Goal: Task Accomplishment & Management: Manage account settings

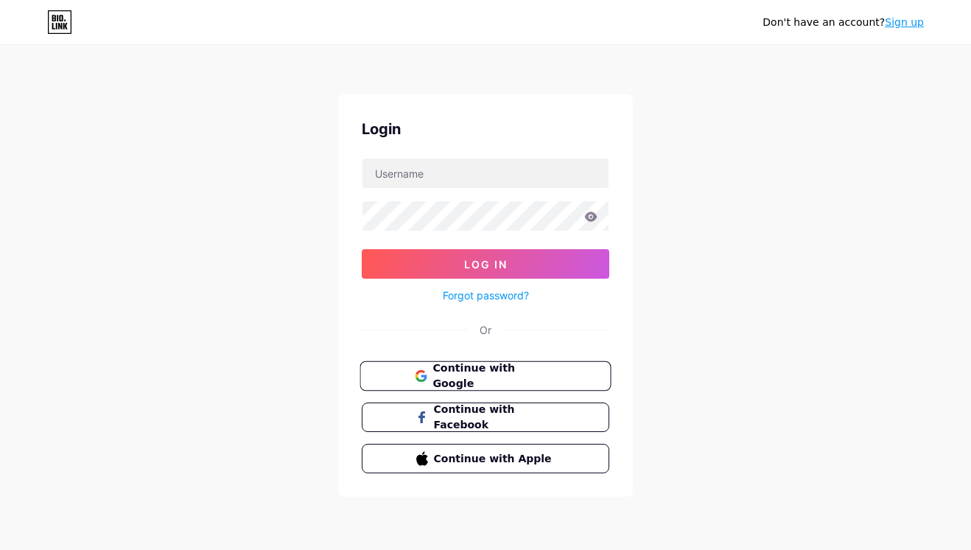
click at [463, 373] on span "Continue with Google" at bounding box center [494, 376] width 123 height 32
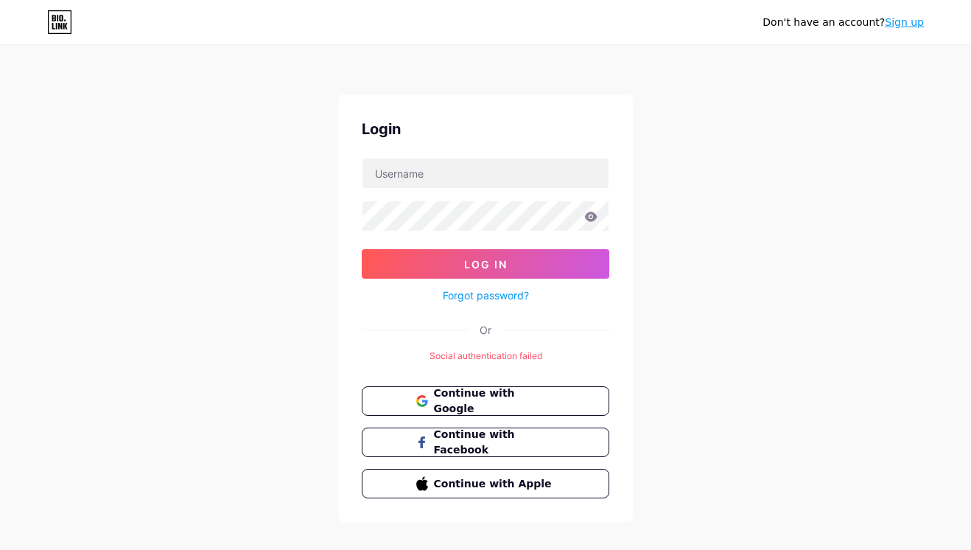
scroll to position [18, 0]
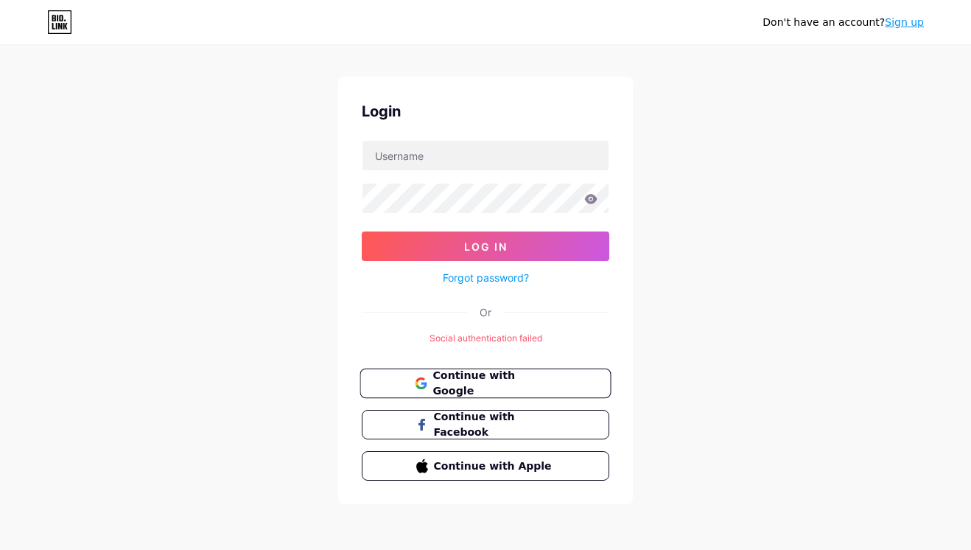
click at [401, 377] on button "Continue with Google" at bounding box center [485, 384] width 251 height 30
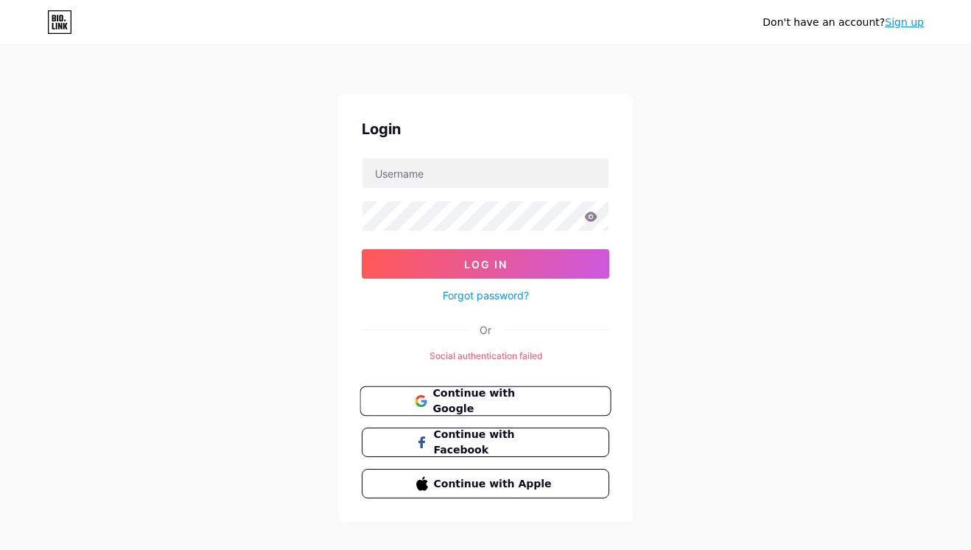
click at [440, 388] on button "Continue with Google" at bounding box center [485, 401] width 251 height 30
click at [478, 398] on span "Continue with Google" at bounding box center [494, 401] width 123 height 32
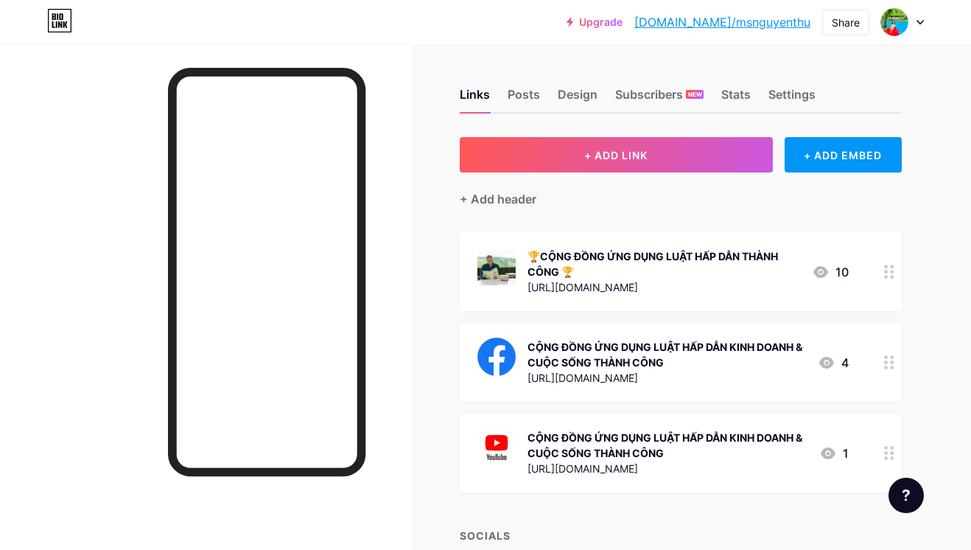
click at [537, 277] on div "🏆CỘNG ĐỒNG ỨNG DỤNG LUẬT HẤP DẪN THÀNH CÔNG 🏆" at bounding box center [664, 263] width 273 height 31
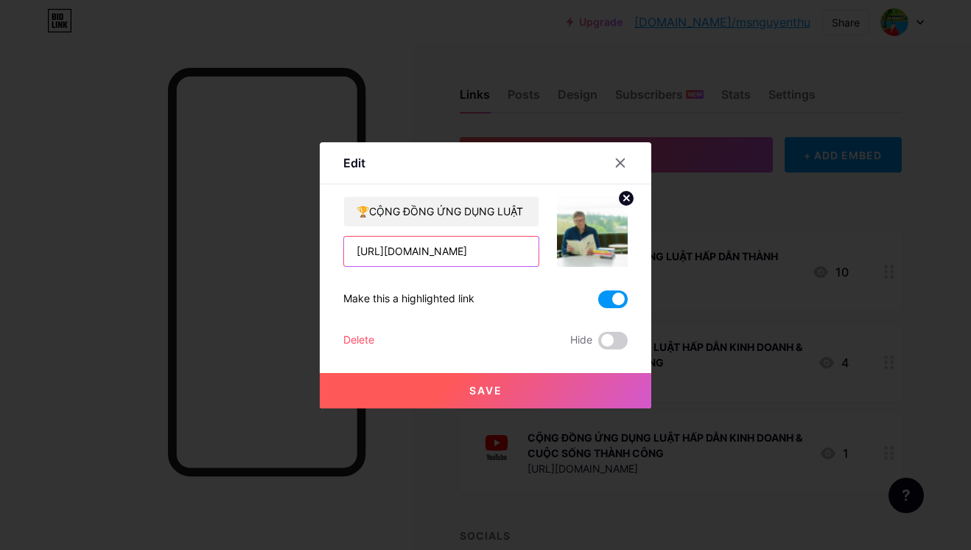
click at [482, 256] on input "[URL][DOMAIN_NAME]" at bounding box center [441, 251] width 195 height 29
drag, startPoint x: 505, startPoint y: 252, endPoint x: 325, endPoint y: 252, distance: 179.8
click at [325, 252] on div "Edit Content YouTube Play YouTube video without leaving your page. ADD Vimeo Pl…" at bounding box center [486, 275] width 332 height 266
click at [622, 157] on icon at bounding box center [621, 163] width 12 height 12
